Goal: Task Accomplishment & Management: Manage account settings

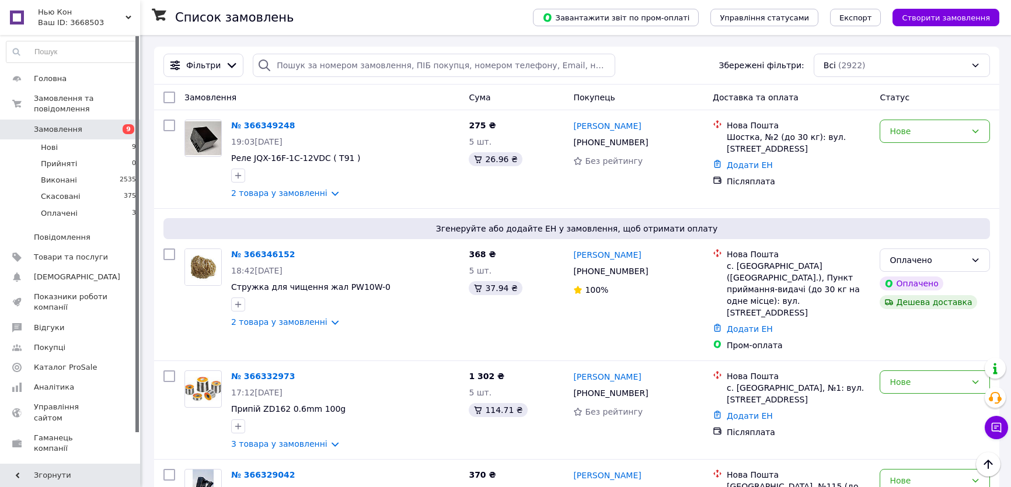
scroll to position [1591, 0]
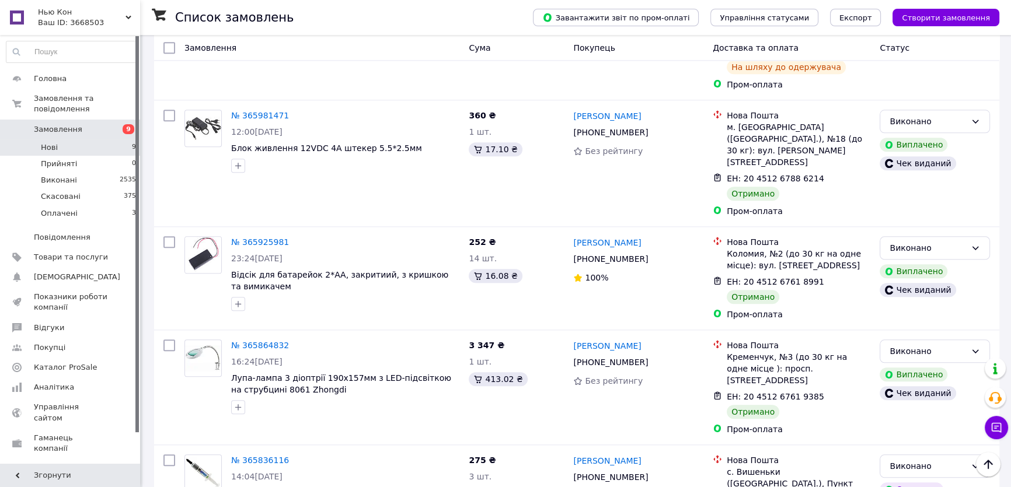
click at [62, 139] on li "Нові 9" at bounding box center [71, 147] width 143 height 16
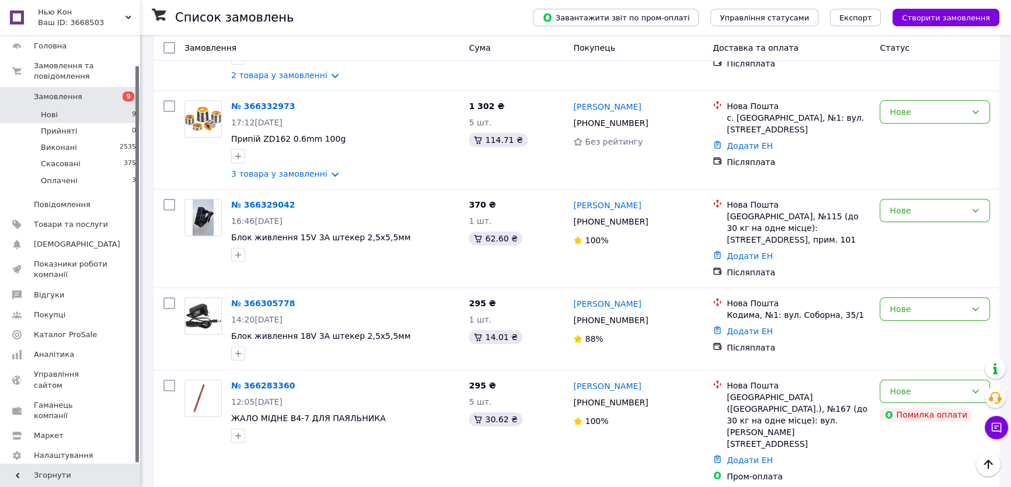
scroll to position [265, 0]
click at [256, 202] on link "№ 366329042" at bounding box center [263, 205] width 64 height 9
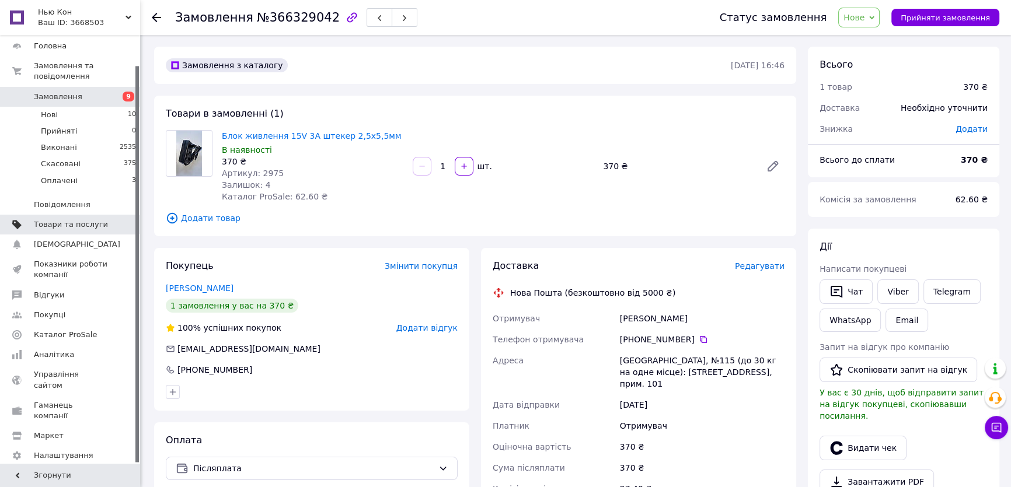
click at [80, 219] on span "Товари та послуги" at bounding box center [71, 224] width 74 height 11
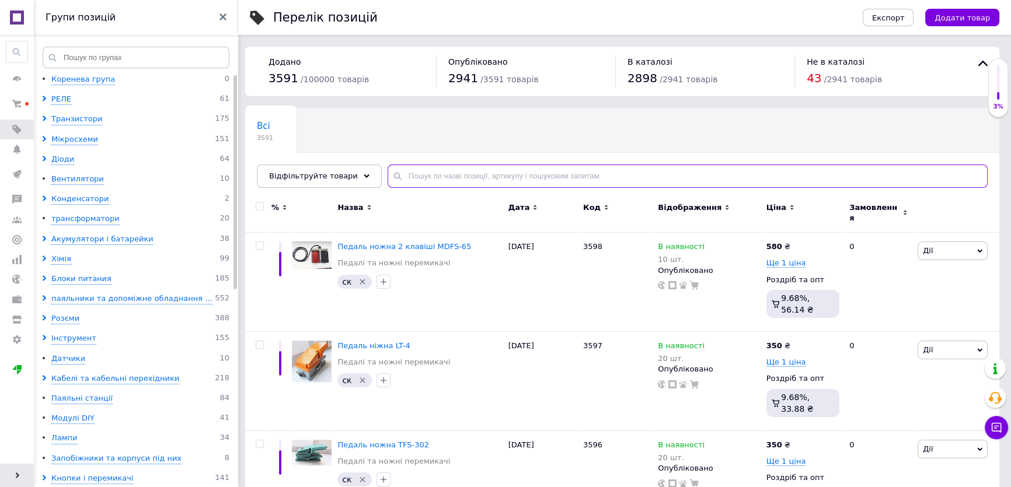
click at [438, 175] on input "text" at bounding box center [687, 176] width 600 height 23
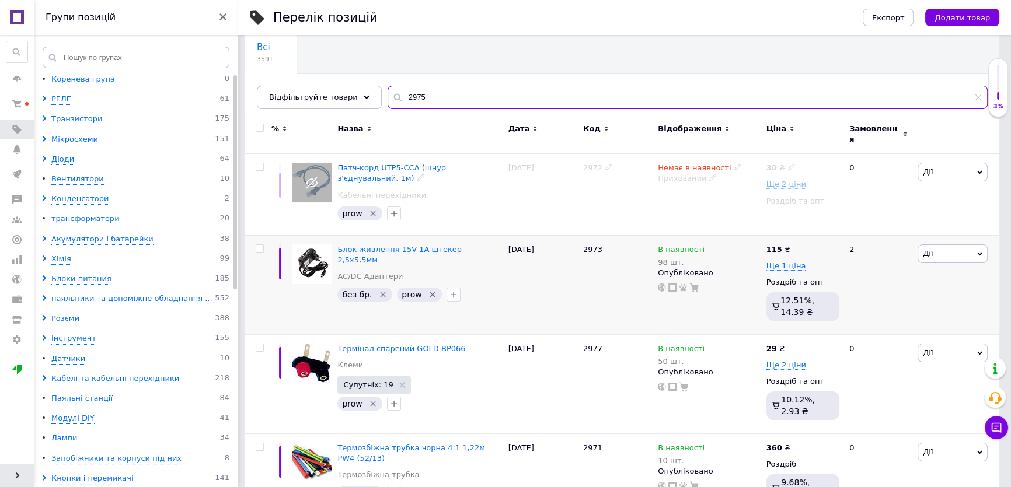
scroll to position [106, 0]
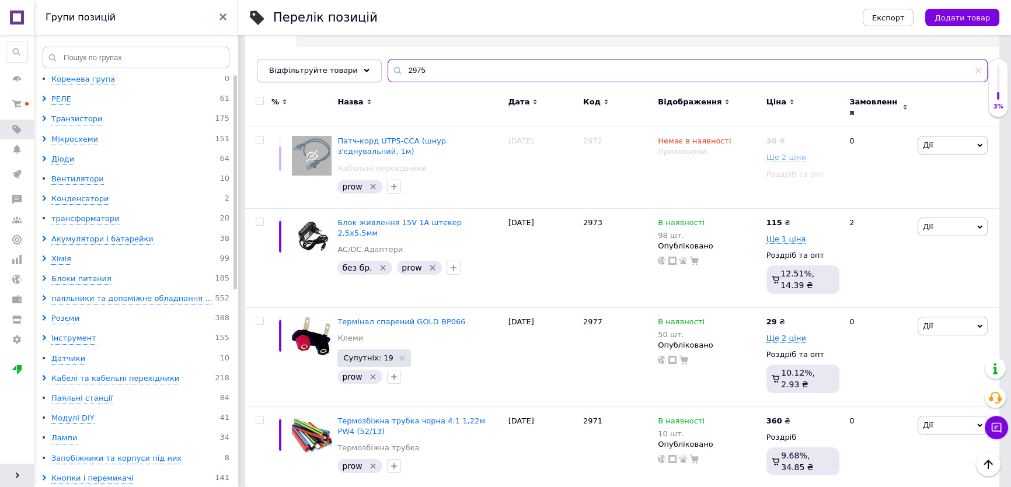
drag, startPoint x: 418, startPoint y: 69, endPoint x: 344, endPoint y: 68, distance: 74.1
click at [344, 68] on div "Відфільтруйте товари 2975" at bounding box center [622, 70] width 731 height 23
type input "2975"
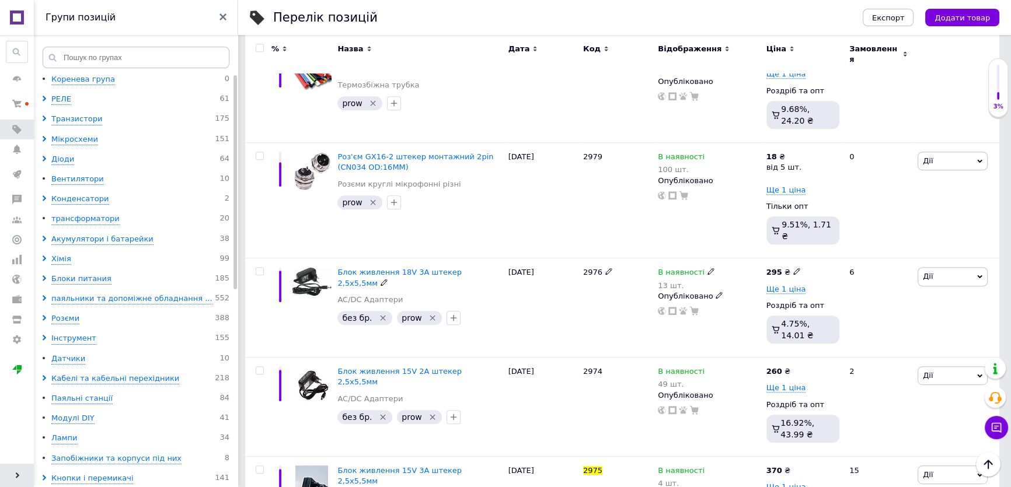
scroll to position [659, 0]
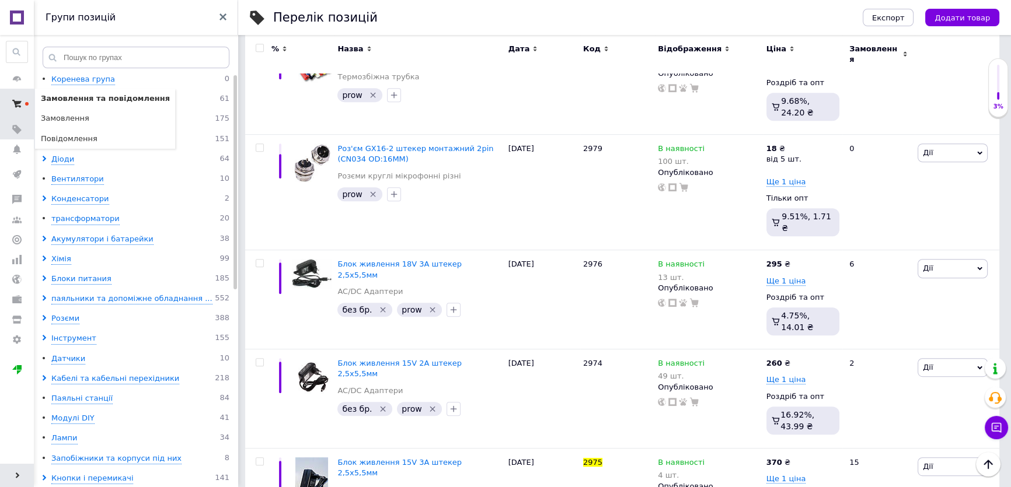
click at [12, 105] on span at bounding box center [17, 103] width 34 height 21
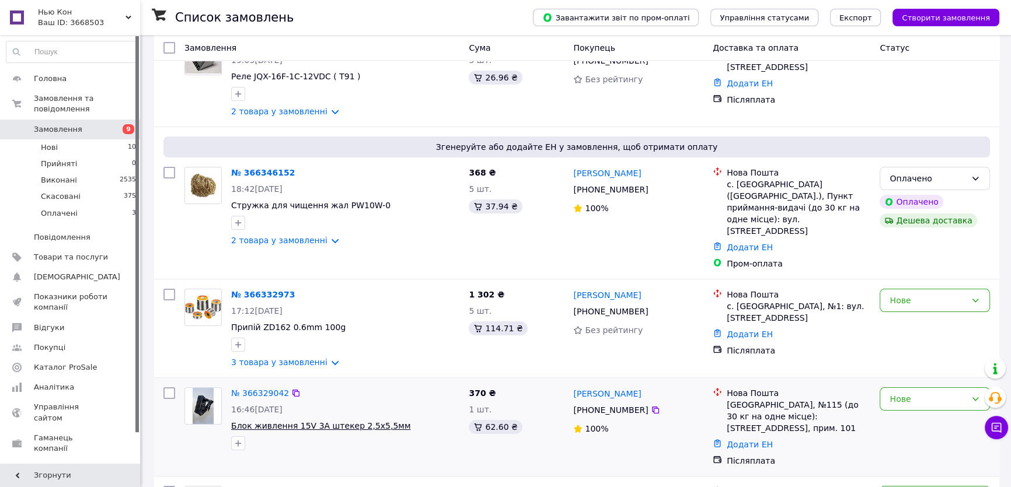
scroll to position [212, 0]
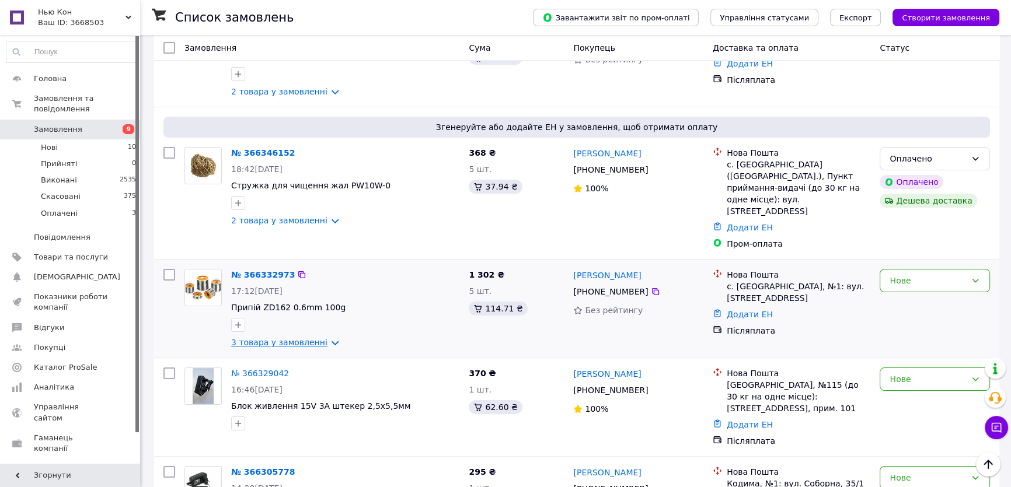
click at [299, 338] on link "3 товара у замовленні" at bounding box center [279, 342] width 96 height 9
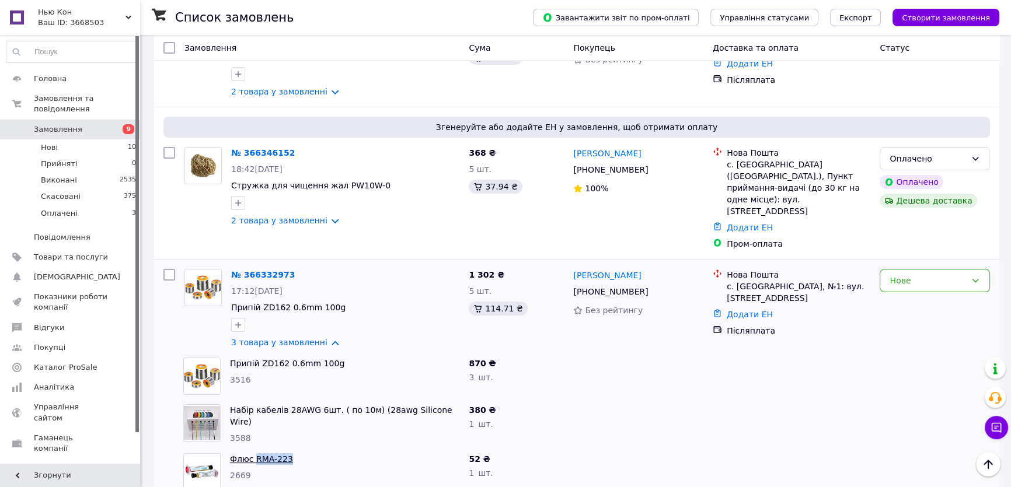
drag, startPoint x: 293, startPoint y: 434, endPoint x: 253, endPoint y: 435, distance: 39.7
click at [253, 453] on span "Флюс RMA-223" at bounding box center [344, 459] width 229 height 12
copy link "RMA-223"
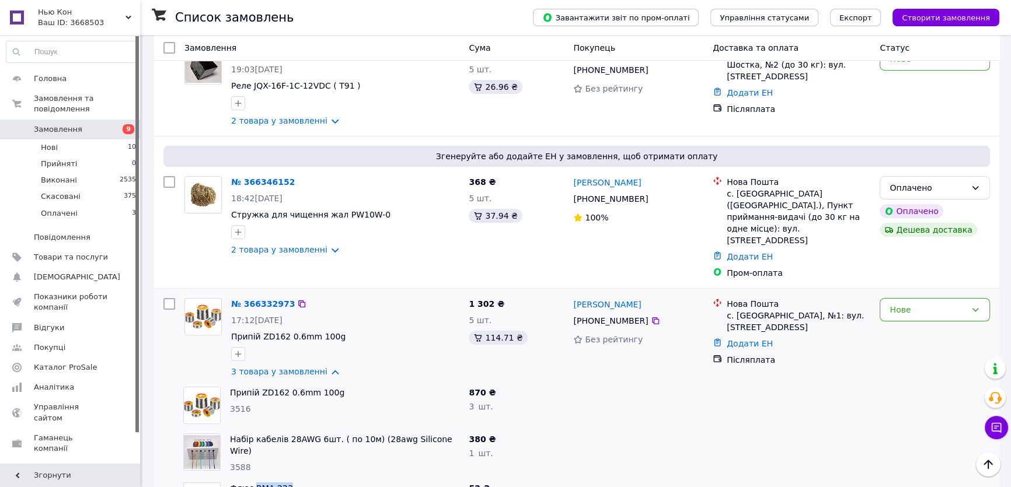
scroll to position [159, 0]
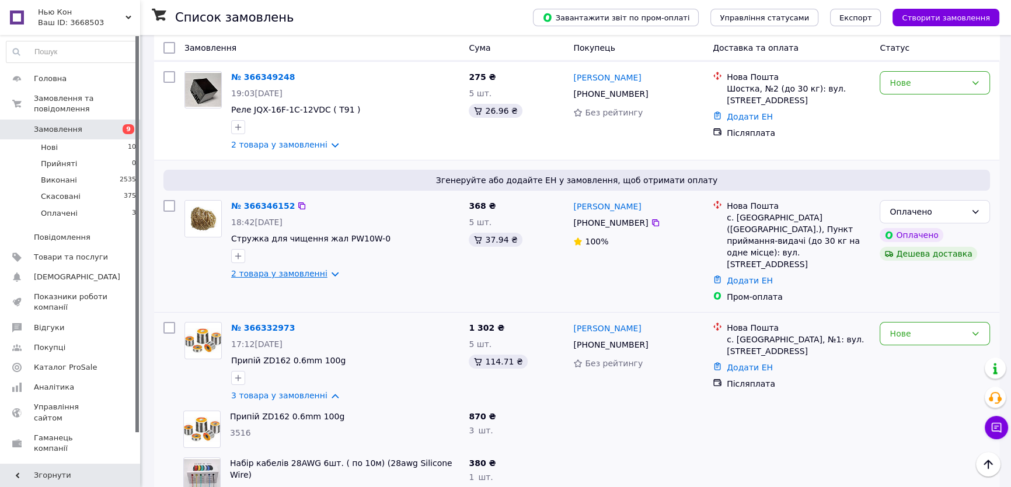
click at [319, 274] on link "2 товара у замовленні" at bounding box center [279, 273] width 96 height 9
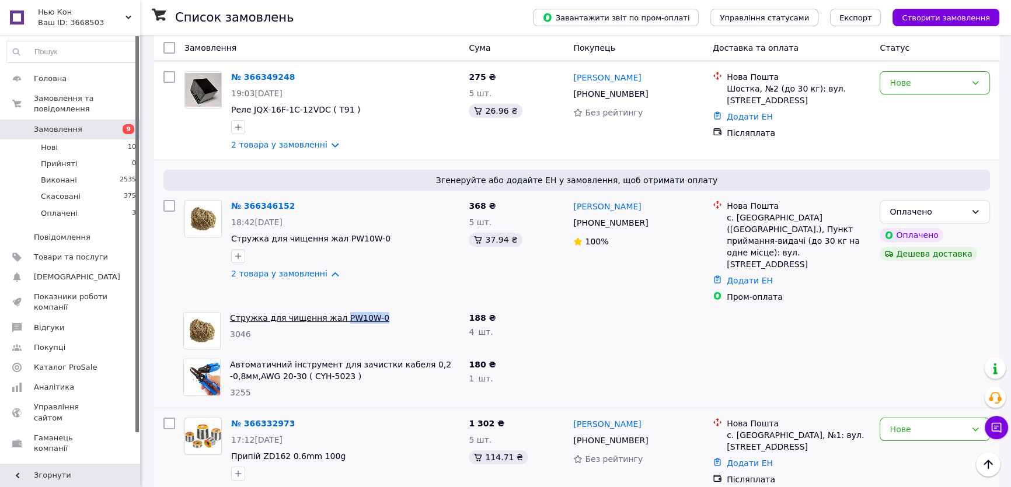
drag, startPoint x: 368, startPoint y: 295, endPoint x: 333, endPoint y: 291, distance: 35.3
click at [333, 312] on span "Стружка для чищення жал PW10W-0" at bounding box center [344, 318] width 229 height 12
copy link "PW10W-0"
drag, startPoint x: 352, startPoint y: 357, endPoint x: 306, endPoint y: 356, distance: 46.7
click at [306, 359] on span "Автоматичний інструмент для зачистки кабеля 0,2 -0,8мм,AWG 20-30 ( CYH-5023 )" at bounding box center [344, 370] width 229 height 23
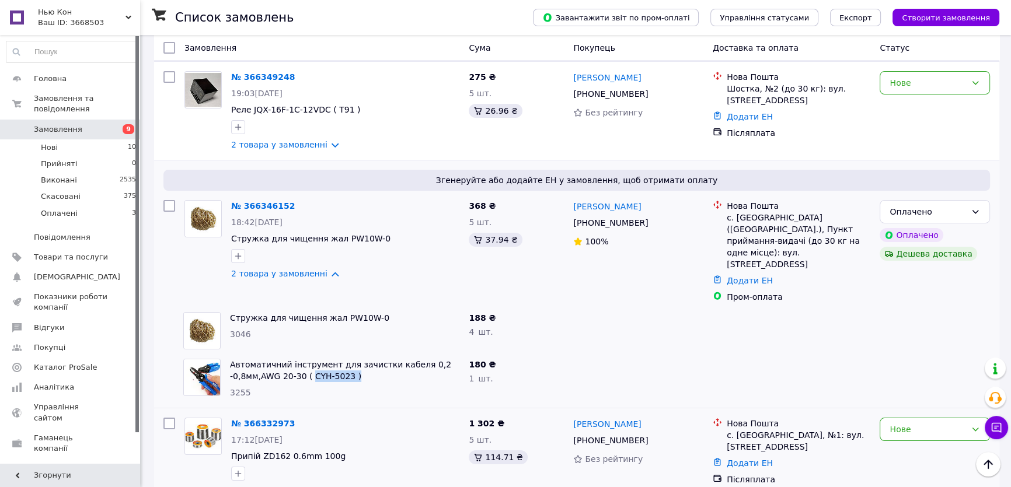
copy link "CYH-5023 )"
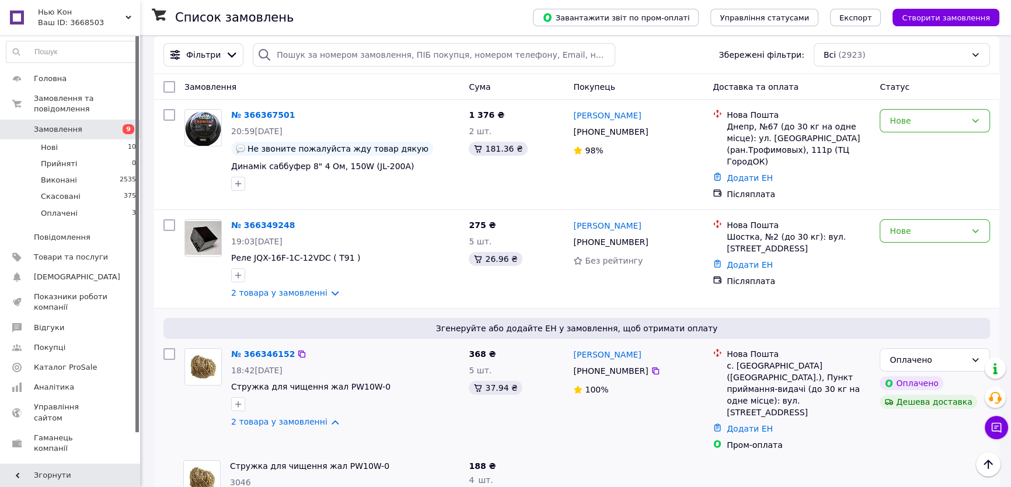
scroll to position [0, 0]
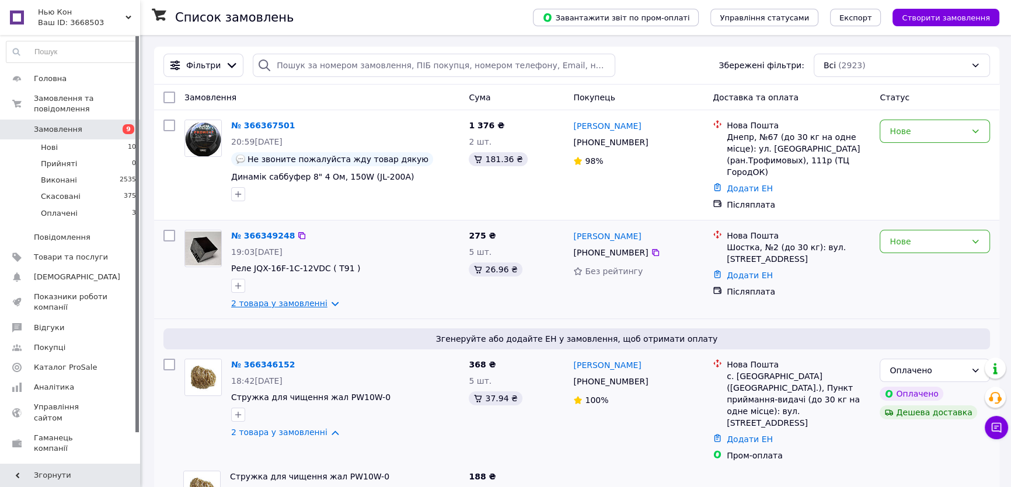
click at [315, 300] on link "2 товара у замовленні" at bounding box center [279, 303] width 96 height 9
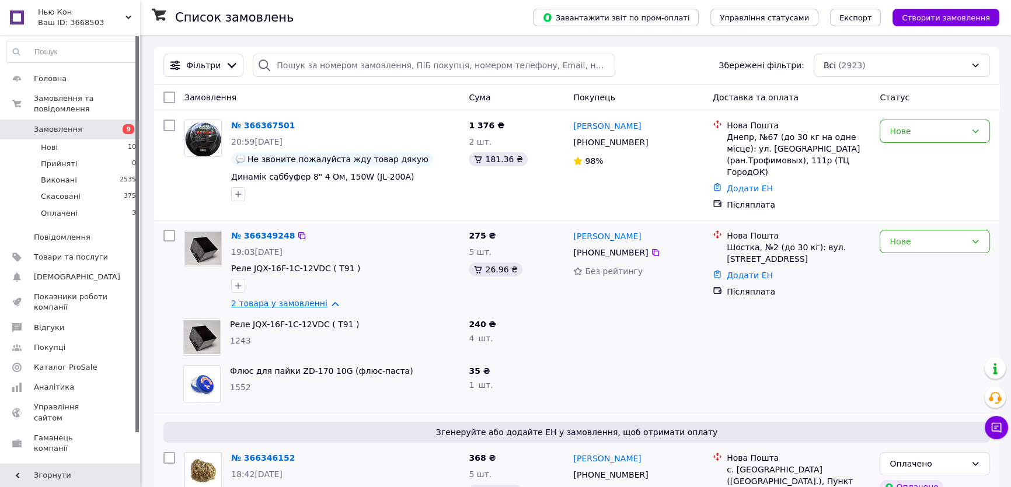
click at [322, 302] on link "2 товара у замовленні" at bounding box center [279, 303] width 96 height 9
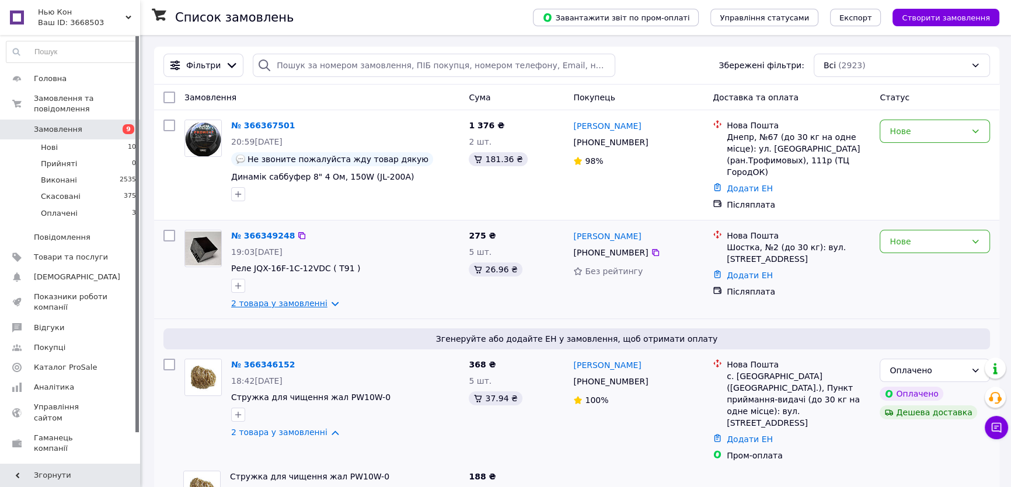
click at [320, 300] on link "2 товара у замовленні" at bounding box center [279, 303] width 96 height 9
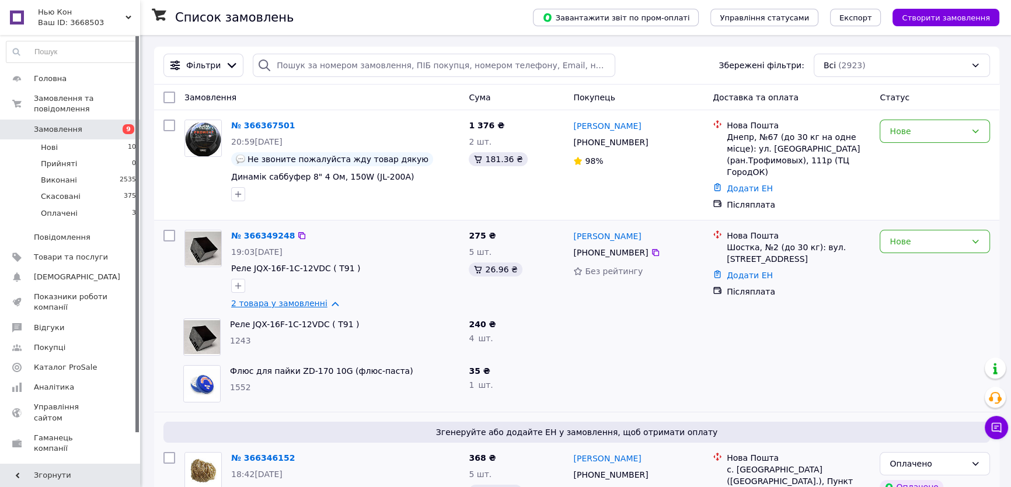
click at [320, 300] on link "2 товара у замовленні" at bounding box center [279, 303] width 96 height 9
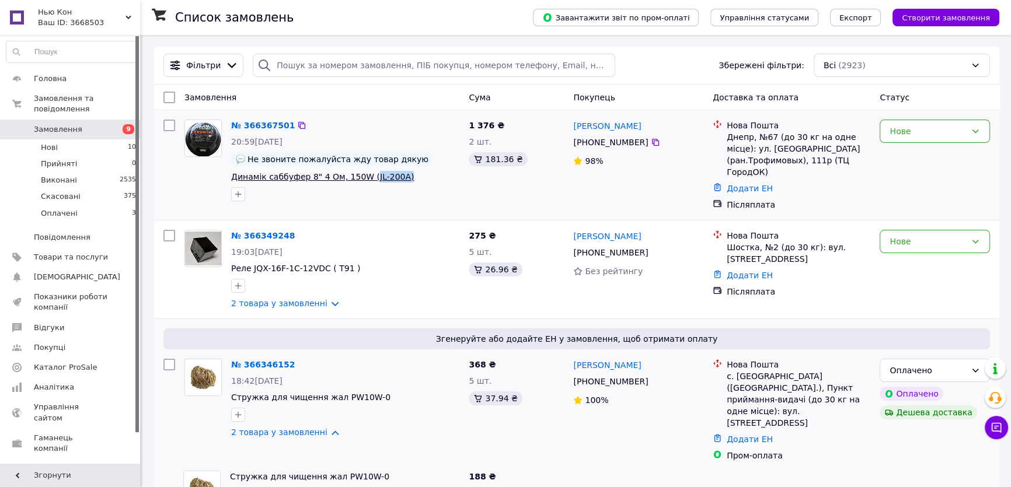
drag, startPoint x: 393, startPoint y: 177, endPoint x: 361, endPoint y: 176, distance: 32.7
click at [361, 176] on span "Динамік саббуфер 8" 4 Ом, 150W (JL-200A)" at bounding box center [345, 177] width 228 height 12
copy span "JL-200A)"
click at [539, 193] on div "1 376 ₴ 2 шт. 181.36 ₴" at bounding box center [516, 165] width 104 height 100
click at [52, 124] on span "Замовлення" at bounding box center [58, 129] width 48 height 11
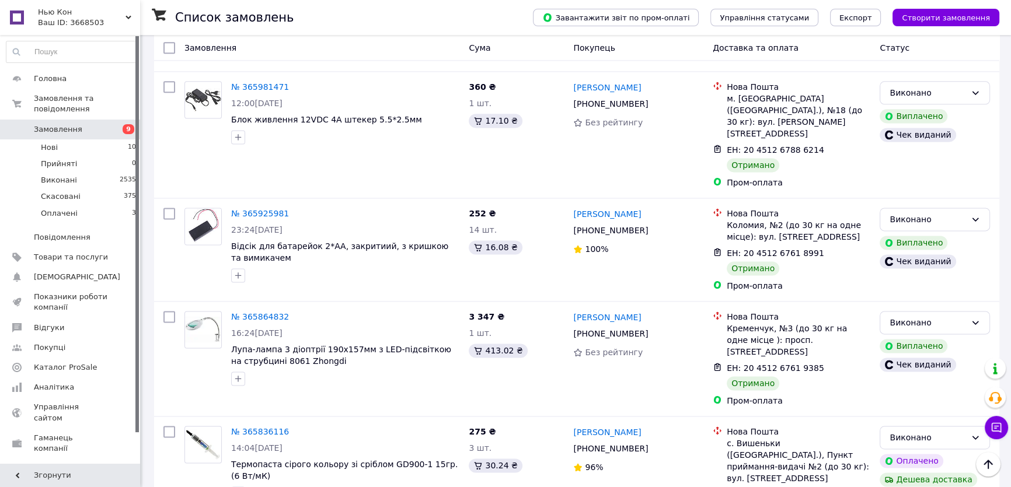
scroll to position [2012, 0]
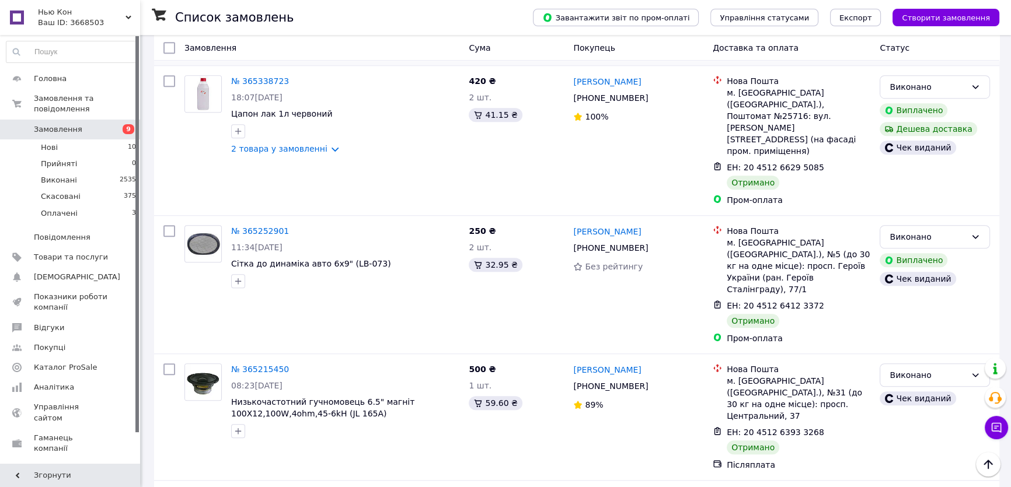
scroll to position [1061, 0]
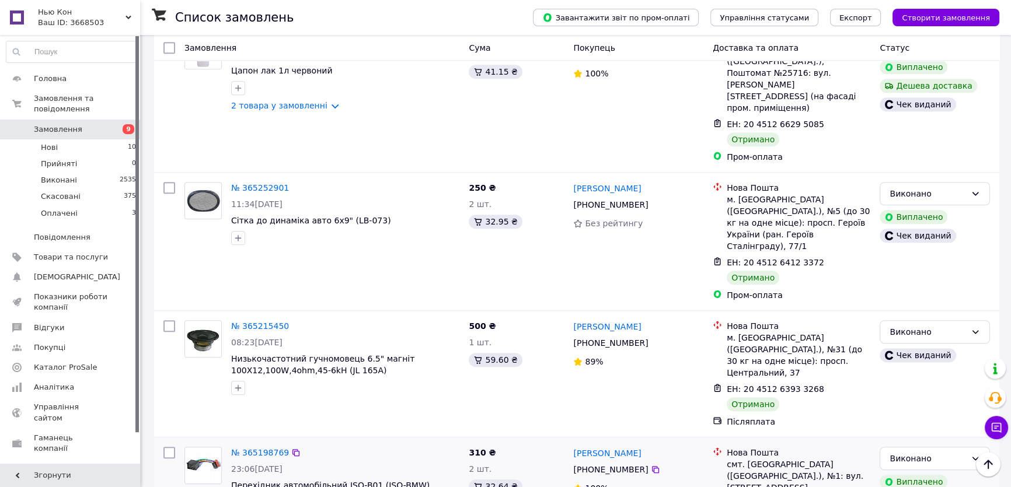
click at [852, 416] on div "Післяплата" at bounding box center [798, 422] width 144 height 12
click at [851, 445] on li "Нова Пошта смт. [GEOGRAPHIC_DATA] ([GEOGRAPHIC_DATA].), №1: вул. [STREET_ADDRES…" at bounding box center [791, 470] width 158 height 51
click at [175, 442] on div at bounding box center [169, 494] width 21 height 105
click at [205, 451] on img at bounding box center [203, 466] width 36 height 30
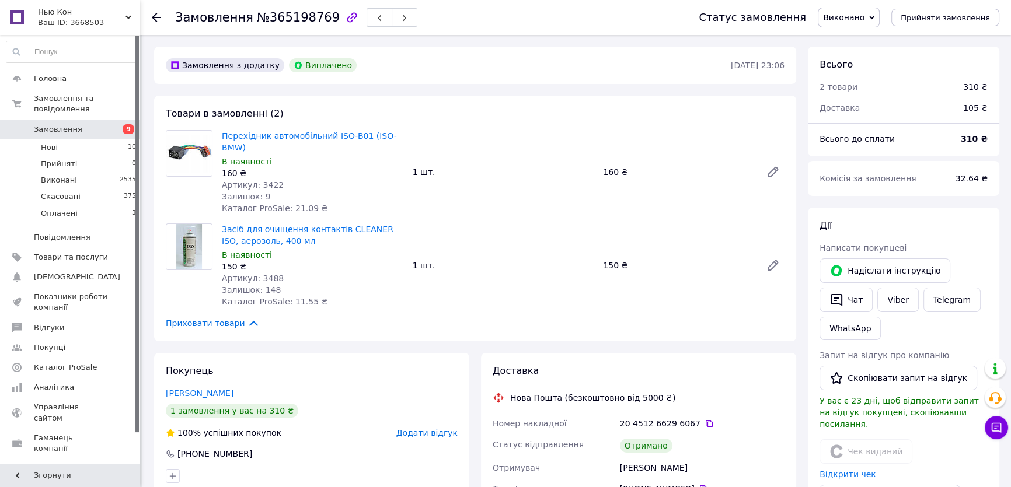
click at [188, 161] on img at bounding box center [189, 153] width 46 height 37
click at [302, 131] on link "Перехідник автомобільний ISO-B01 (ISO-BMW)" at bounding box center [309, 141] width 175 height 21
click at [60, 175] on span "Виконані" at bounding box center [59, 180] width 36 height 11
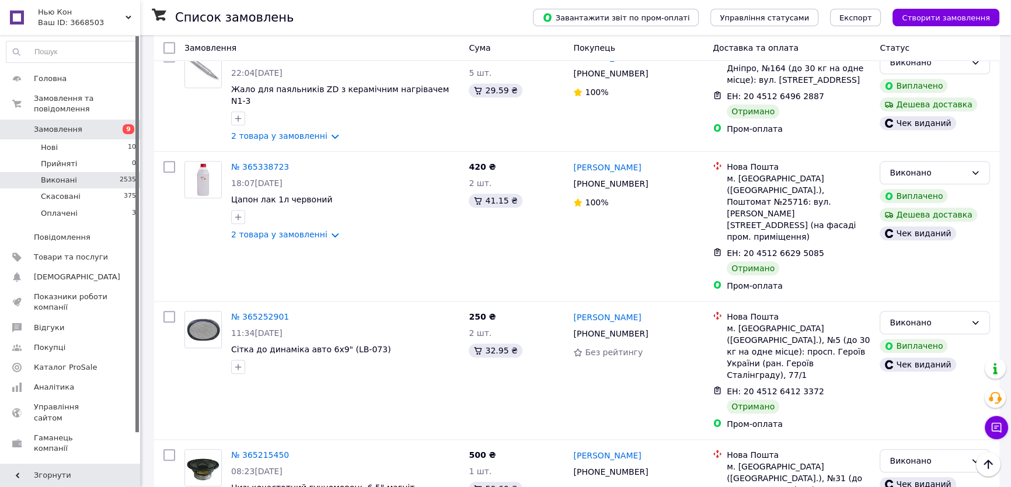
scroll to position [1750, 0]
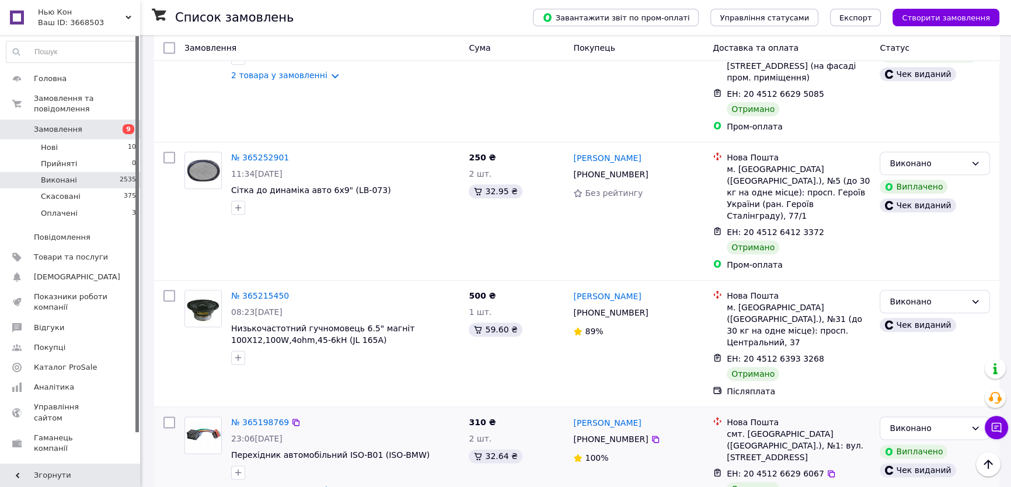
click at [323, 485] on link "2 товара у замовленні" at bounding box center [279, 489] width 96 height 9
click at [62, 124] on span "Замовлення" at bounding box center [58, 129] width 48 height 11
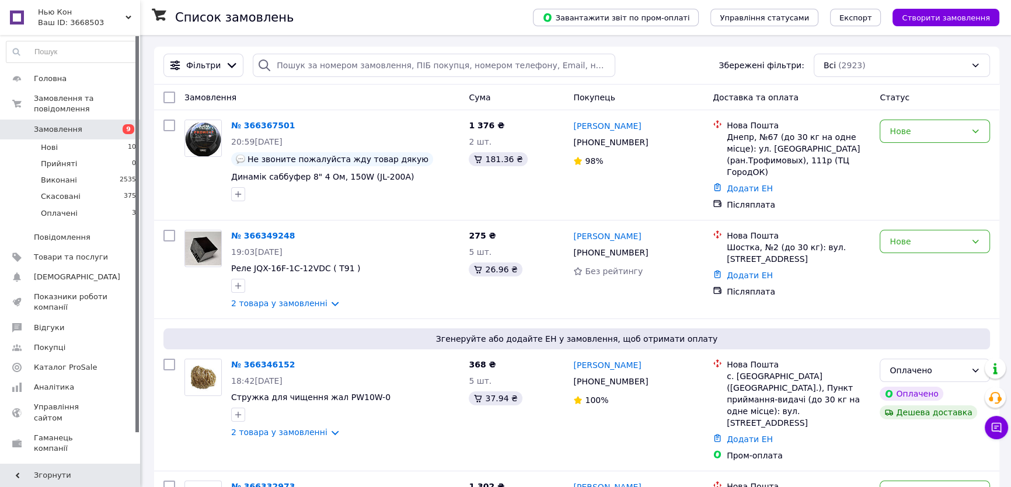
click at [56, 124] on span "Замовлення" at bounding box center [58, 129] width 48 height 11
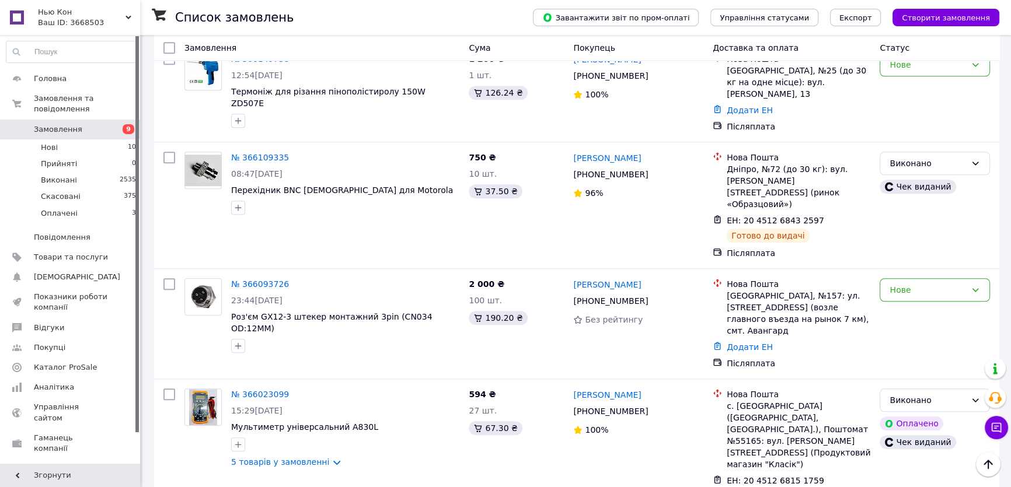
scroll to position [1379, 0]
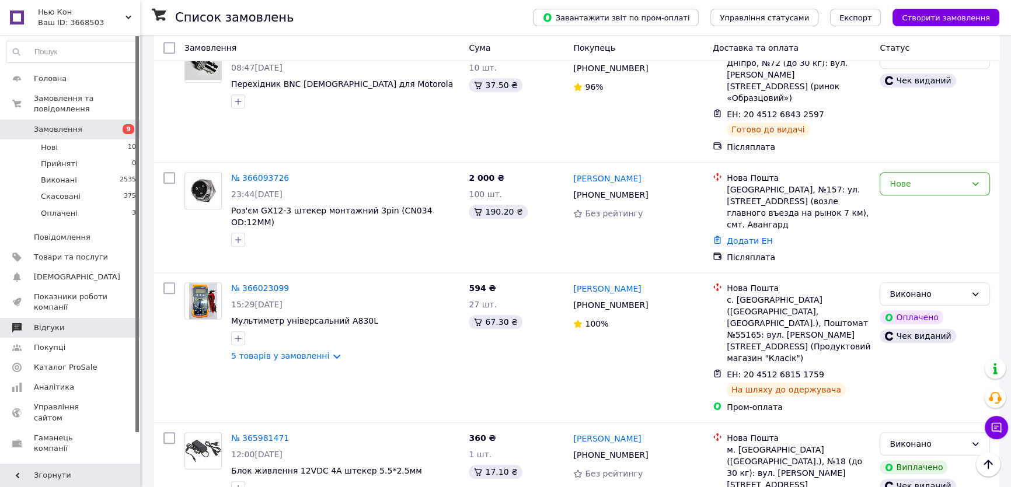
click at [46, 323] on span "Відгуки" at bounding box center [49, 328] width 30 height 11
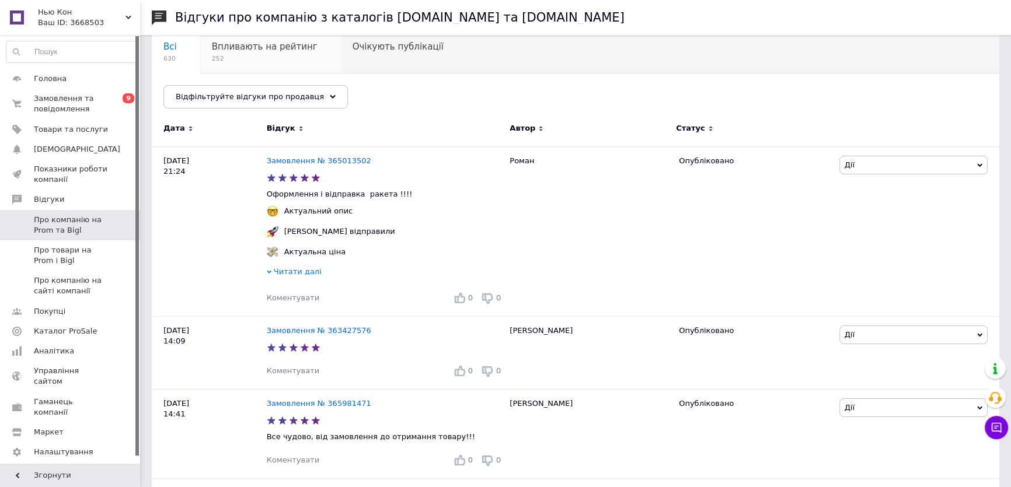
scroll to position [106, 0]
click at [71, 251] on span "Про товари на Prom і Bigl" at bounding box center [71, 255] width 74 height 21
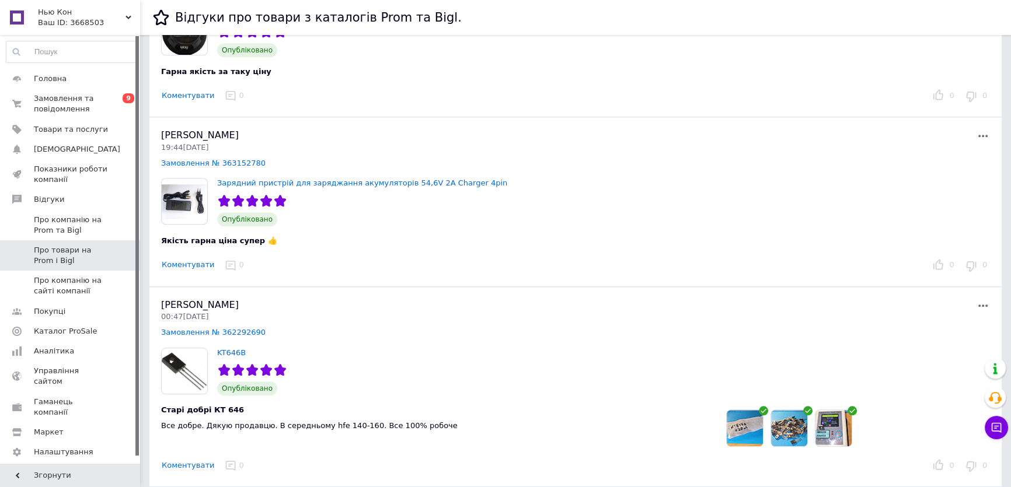
scroll to position [1326, 0]
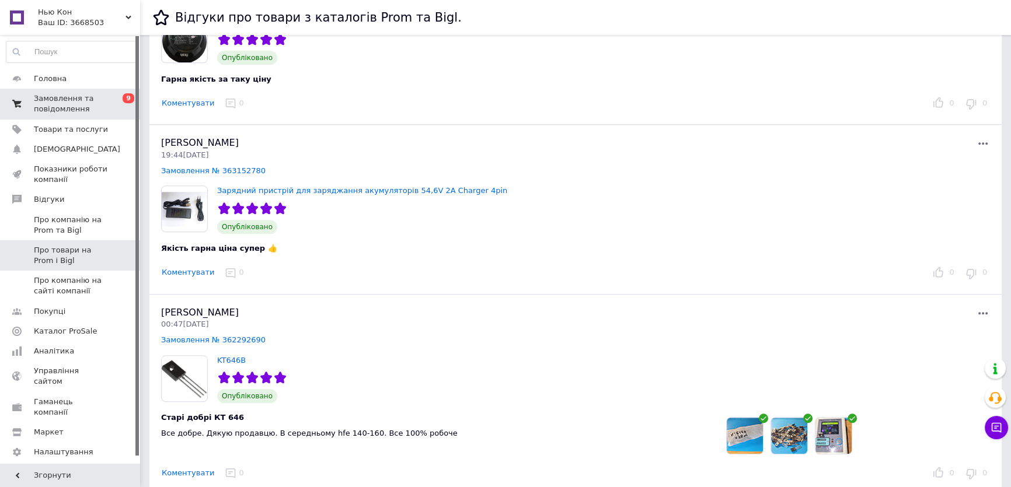
click at [55, 96] on span "Замовлення та повідомлення" at bounding box center [71, 103] width 74 height 21
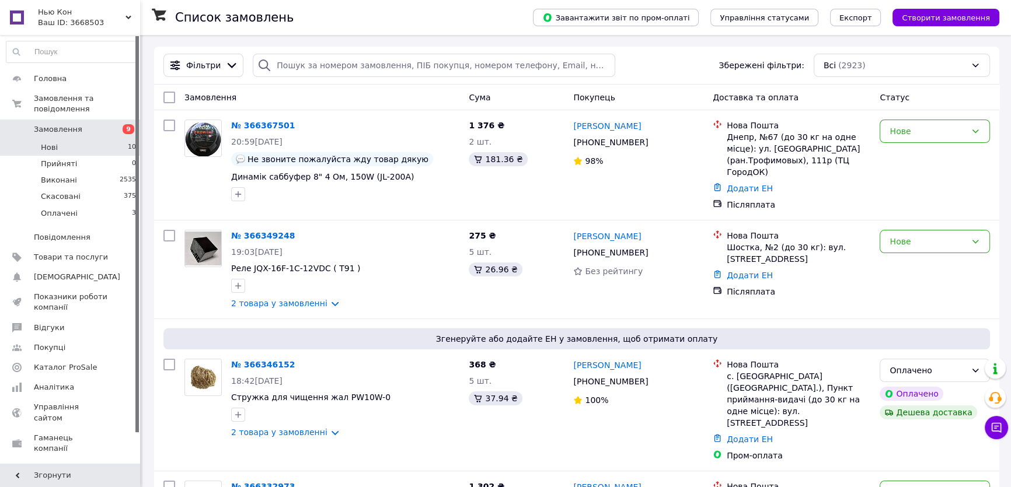
click at [64, 139] on li "Нові 10" at bounding box center [71, 147] width 143 height 16
